Goal: Navigation & Orientation: Find specific page/section

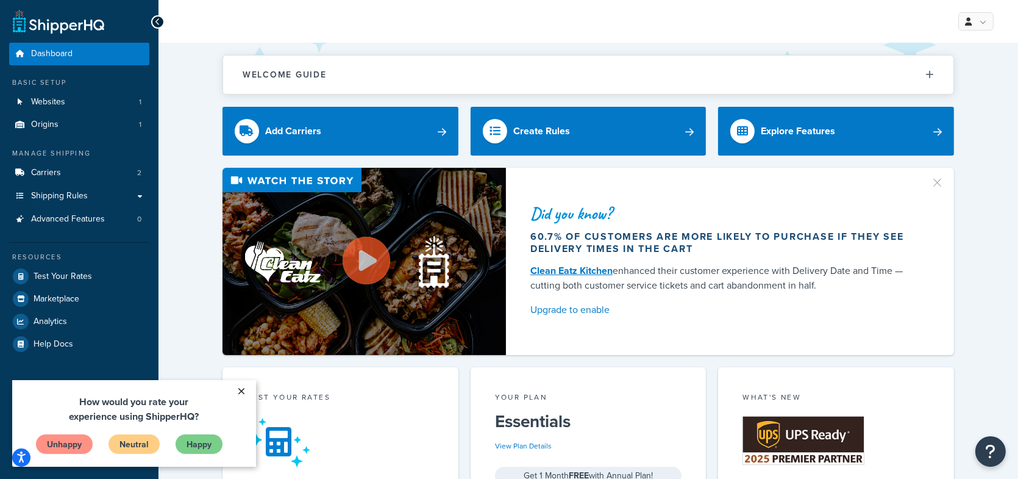
click at [242, 391] on link "×" at bounding box center [241, 390] width 21 height 22
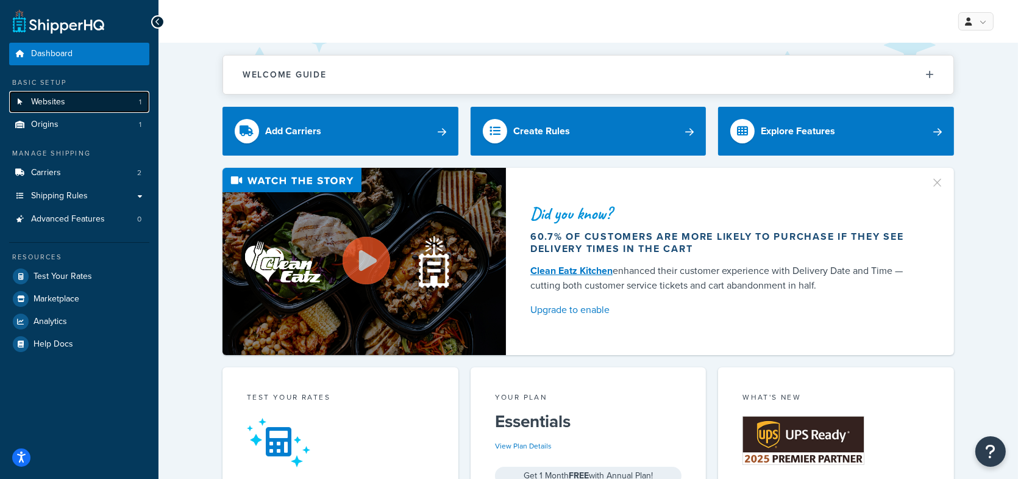
click at [67, 105] on link "Websites 1" at bounding box center [79, 102] width 140 height 23
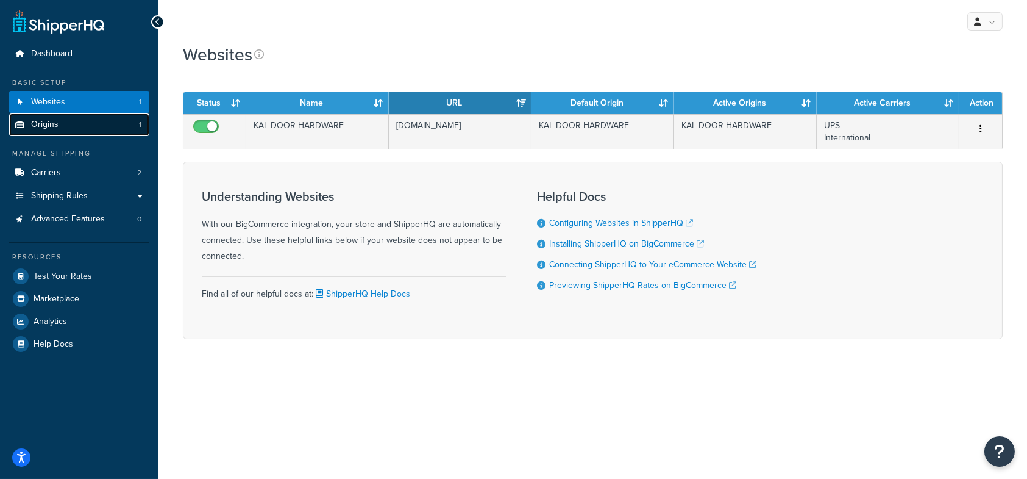
click at [64, 126] on link "Origins 1" at bounding box center [79, 124] width 140 height 23
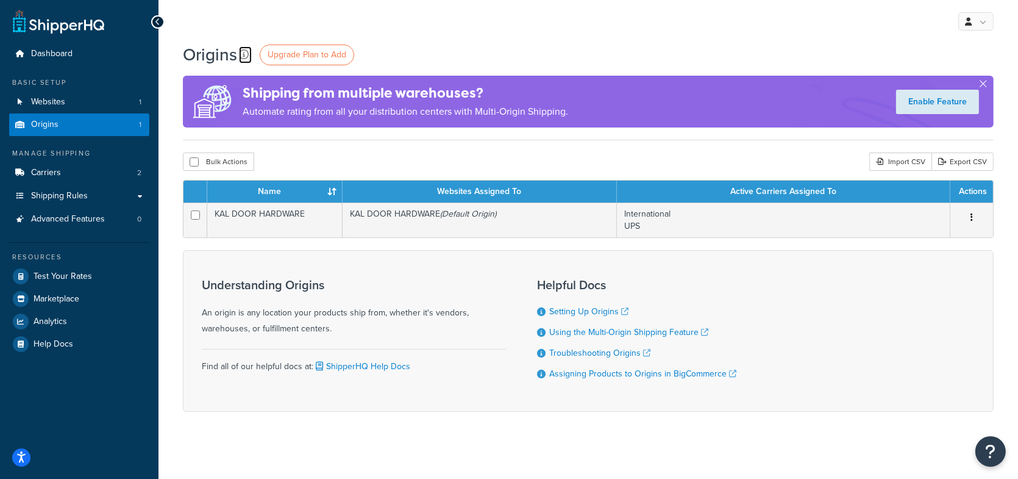
click at [244, 52] on icon at bounding box center [244, 54] width 10 height 10
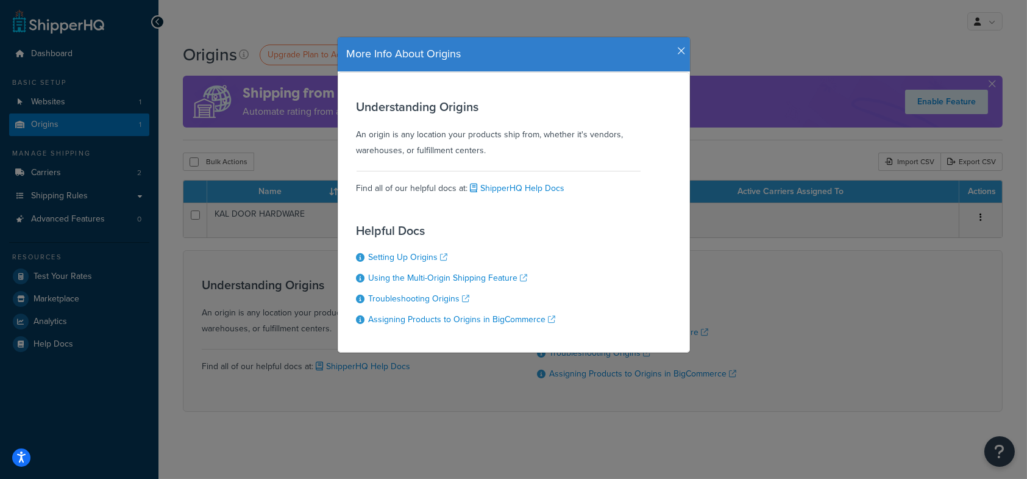
click at [678, 52] on icon "button" at bounding box center [682, 51] width 9 height 11
